Goal: Find contact information: Find contact information

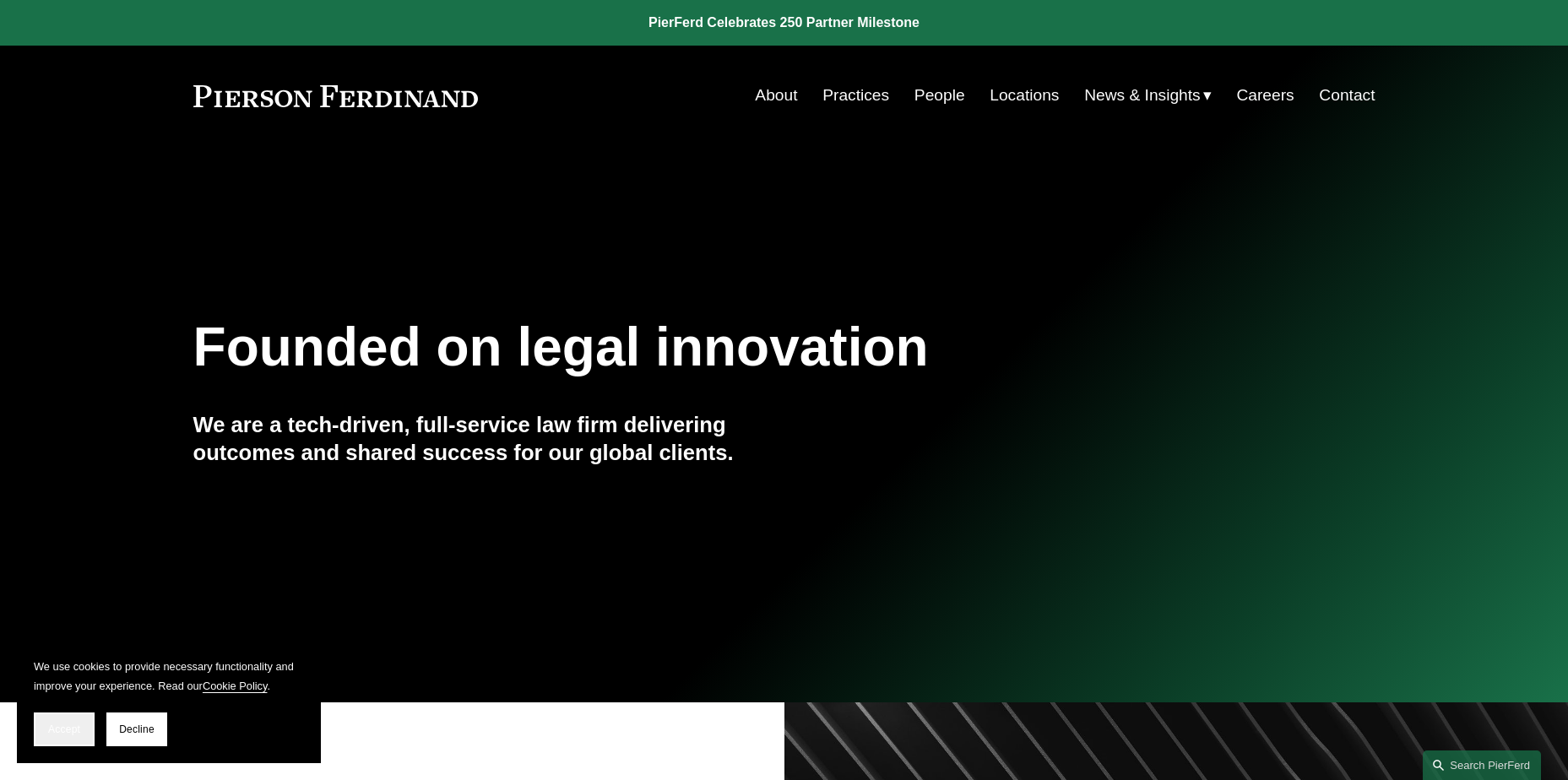
click at [54, 729] on span "Accept" at bounding box center [64, 729] width 32 height 11
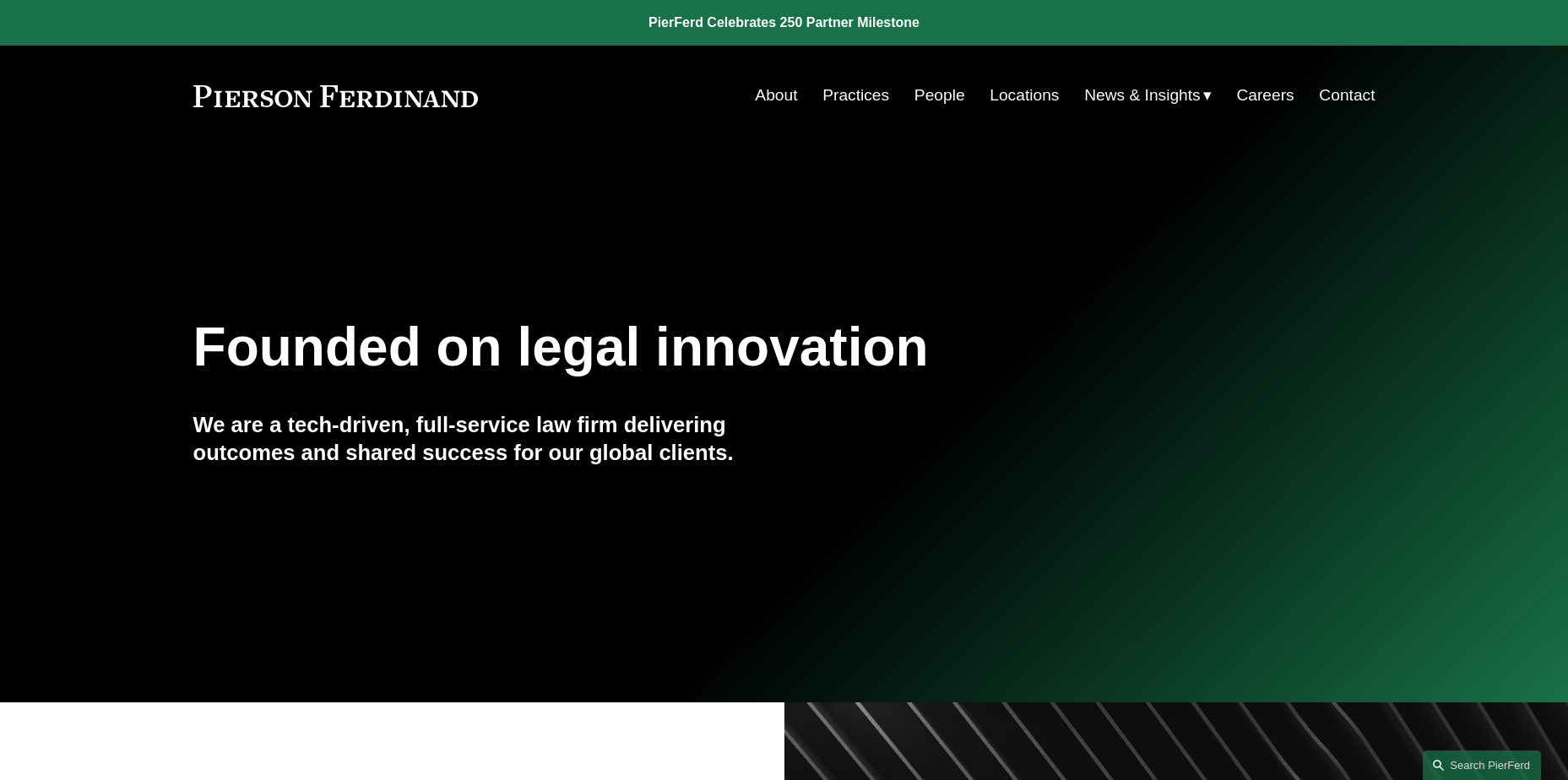
click at [928, 98] on link "People" at bounding box center [939, 95] width 50 height 32
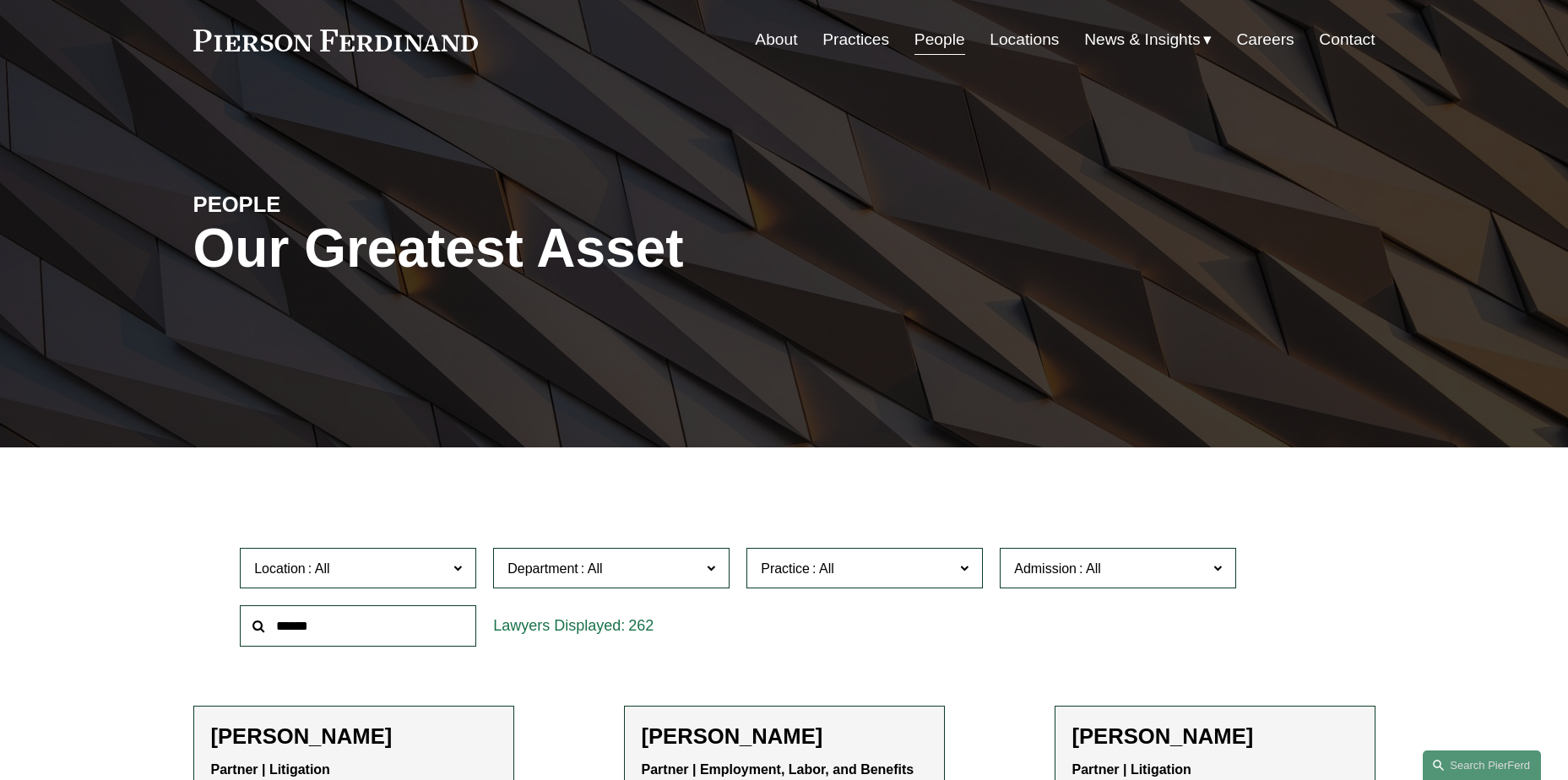
scroll to position [85, 0]
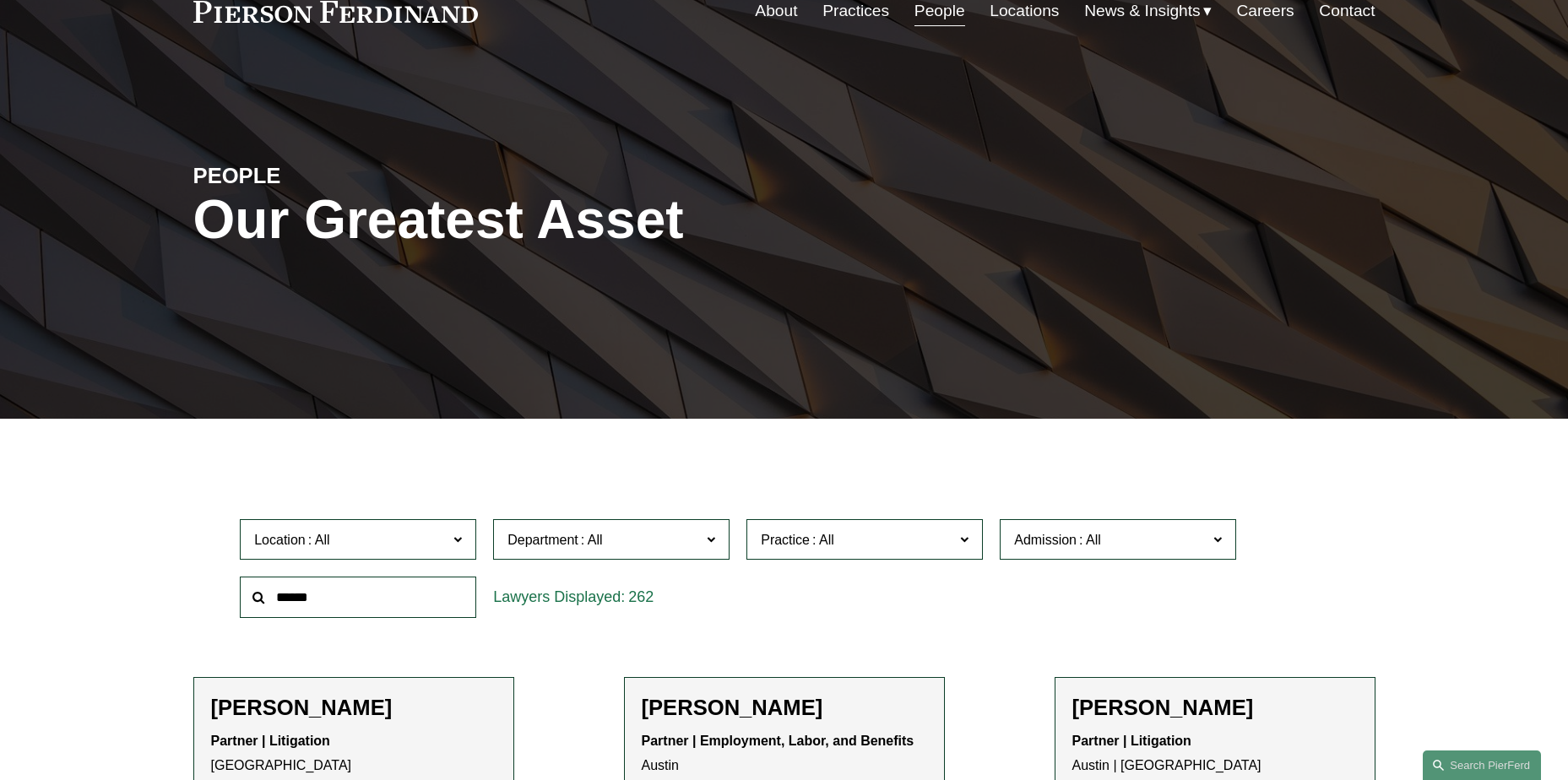
click at [1017, 10] on link "Locations" at bounding box center [1024, 11] width 70 height 32
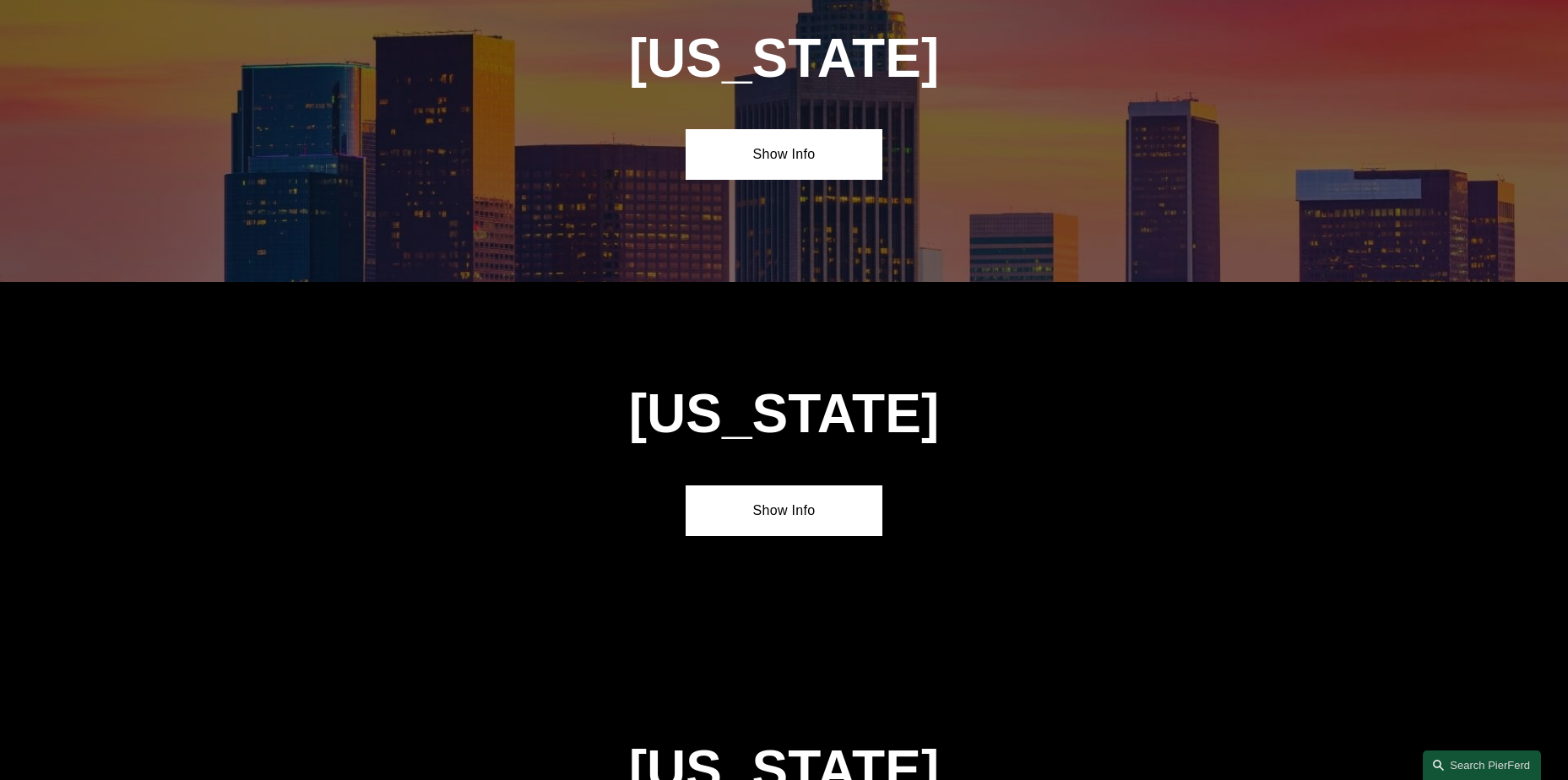
scroll to position [1182, 0]
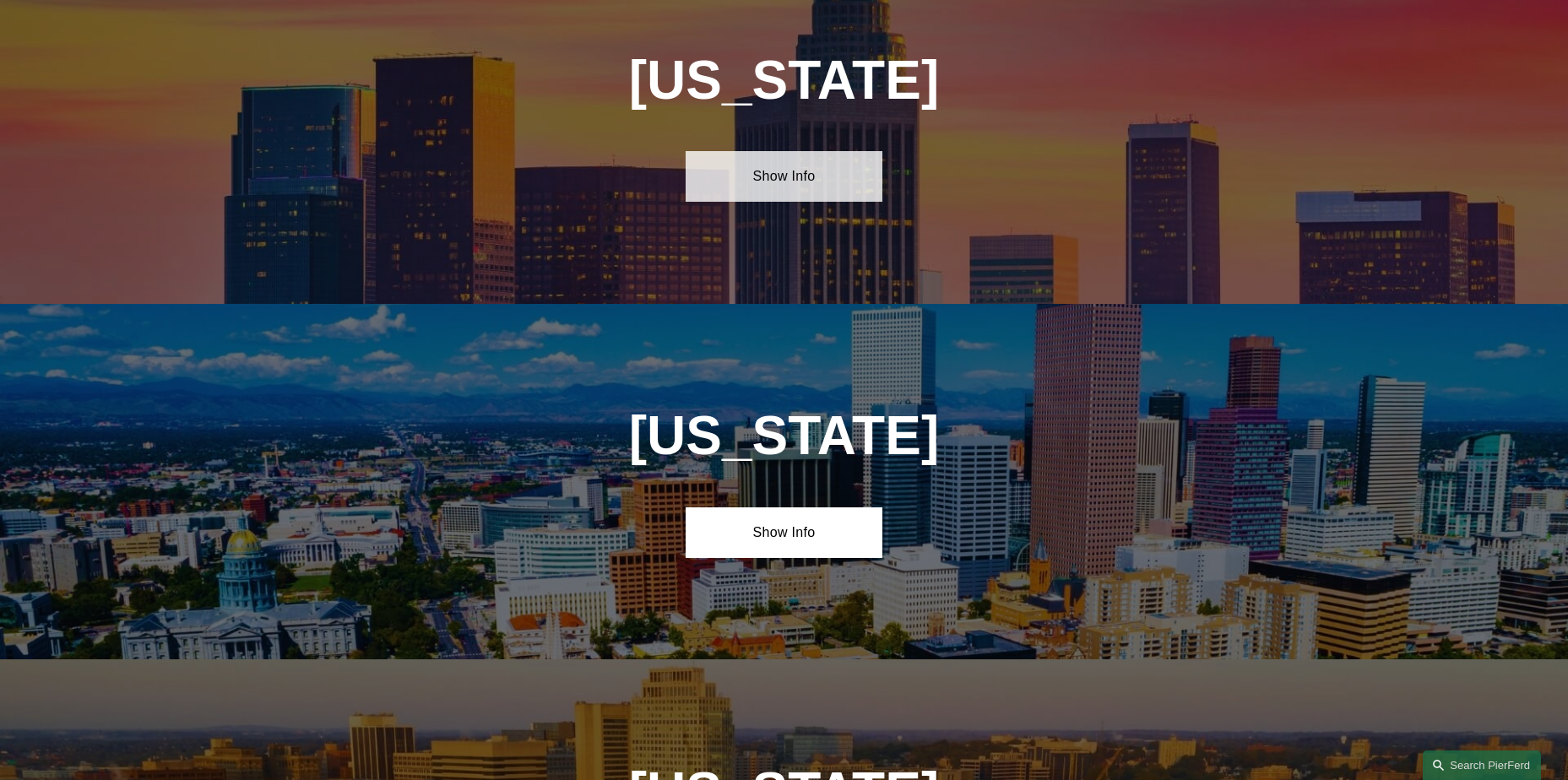
click at [795, 174] on link "Show Info" at bounding box center [784, 175] width 197 height 50
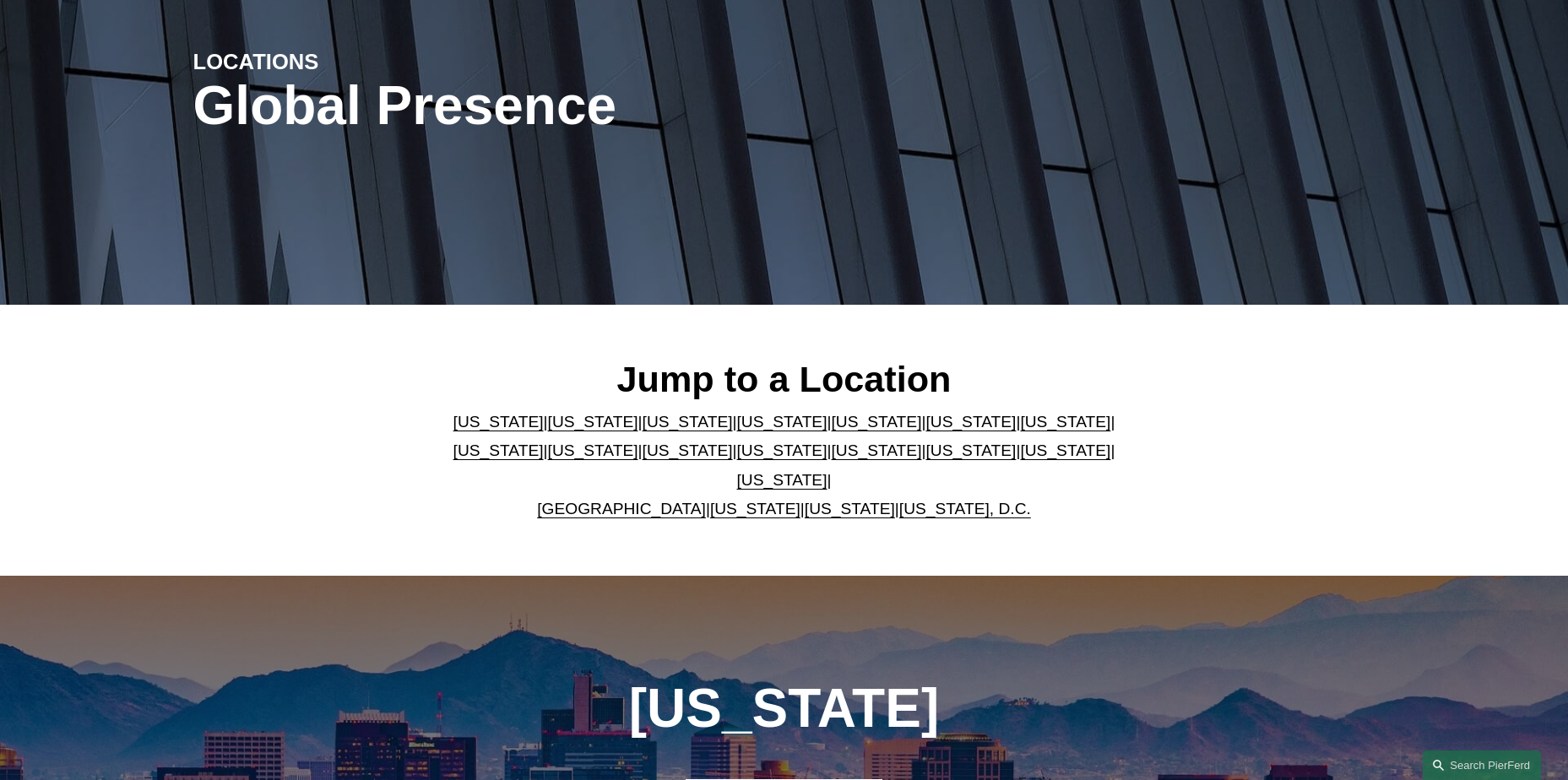
scroll to position [169, 0]
